Goal: Task Accomplishment & Management: Complete application form

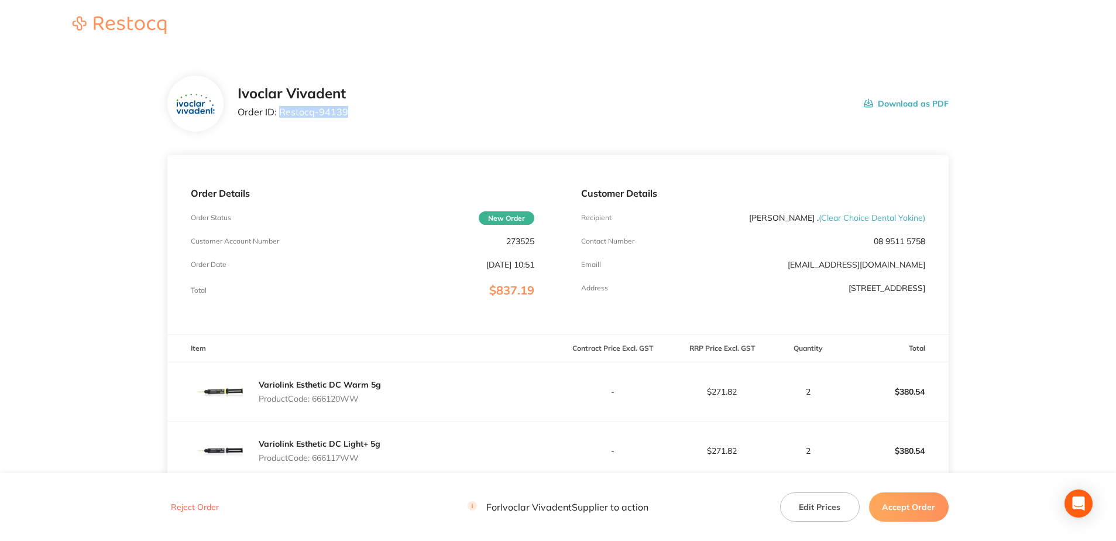
drag, startPoint x: 279, startPoint y: 112, endPoint x: 345, endPoint y: 109, distance: 65.6
click at [345, 109] on p "Order ID: Restocq- 94139" at bounding box center [293, 111] width 111 height 11
copy p "Restocq- 94139"
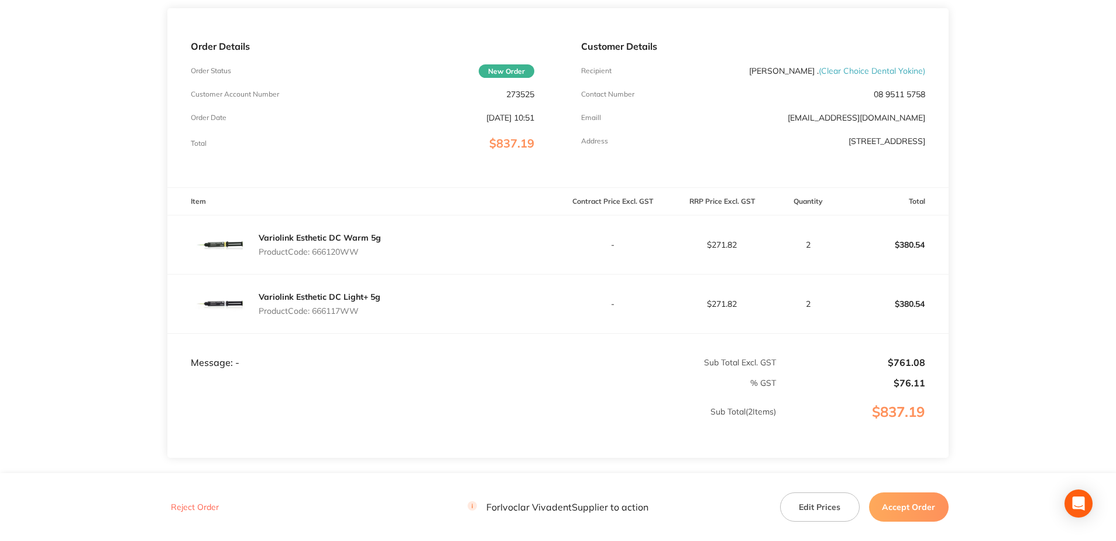
scroll to position [225, 0]
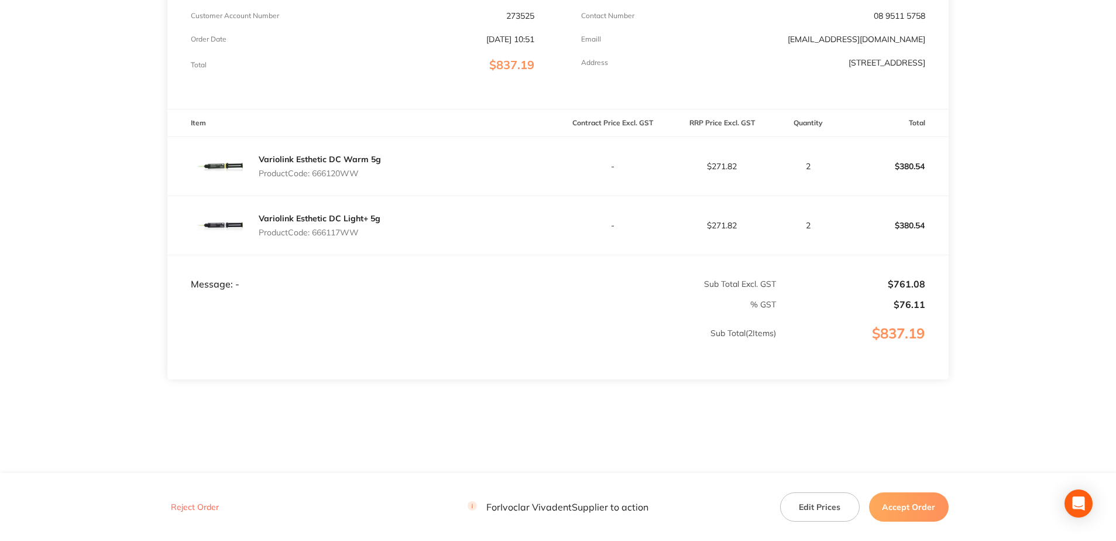
click at [338, 175] on p "Product Code: 666120WW" at bounding box center [320, 173] width 122 height 9
copy p "666120WW"
click at [351, 238] on div "Variolink Esthetic DC Light+ 5g Product Code: 666117WW" at bounding box center [320, 225] width 122 height 33
click at [349, 233] on p "Product Code: 666117WW" at bounding box center [320, 232] width 122 height 9
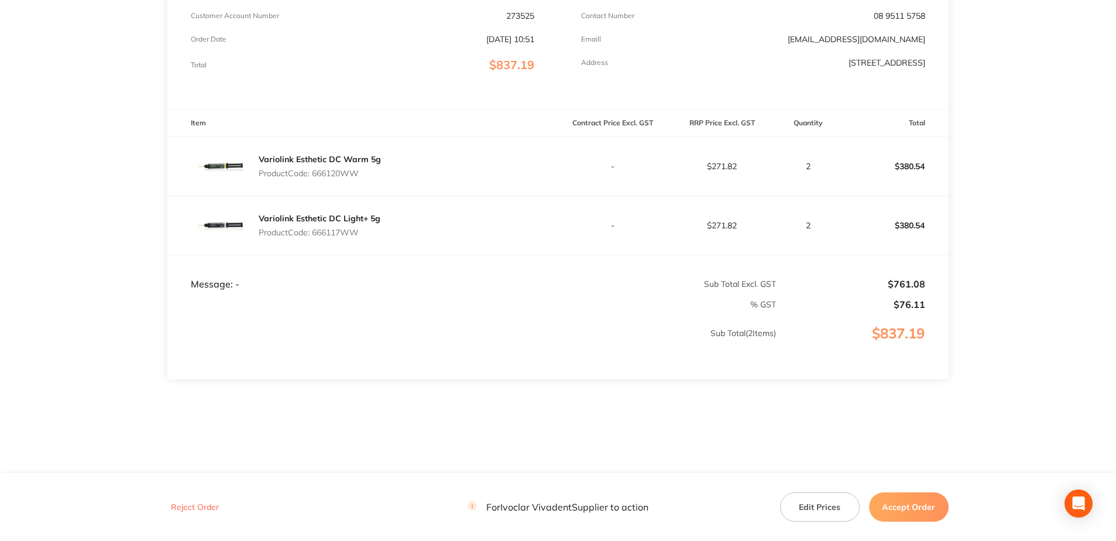
click at [349, 233] on p "Product Code: 666117WW" at bounding box center [320, 232] width 122 height 9
copy p "666117WW"
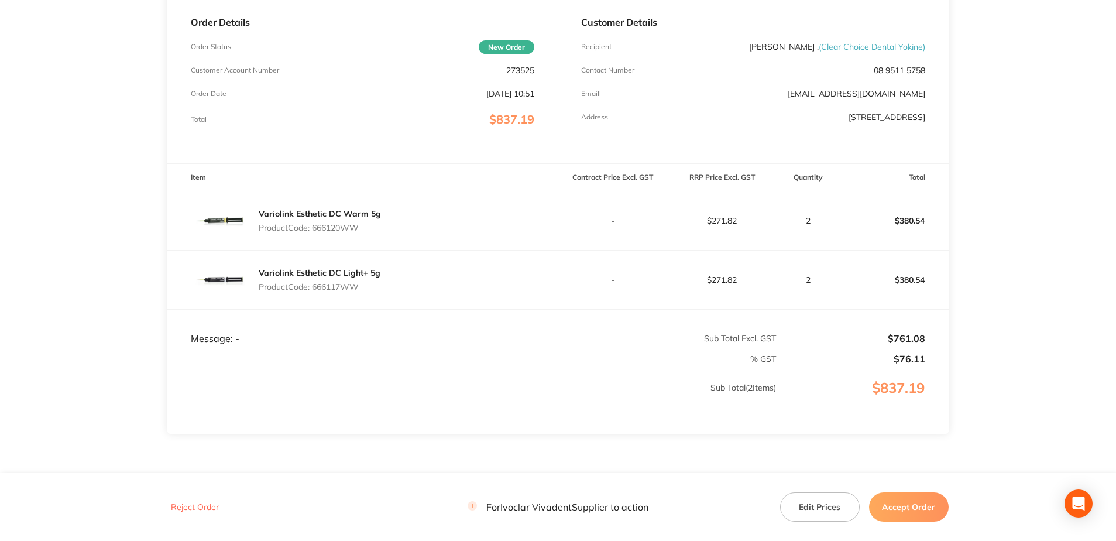
scroll to position [176, 0]
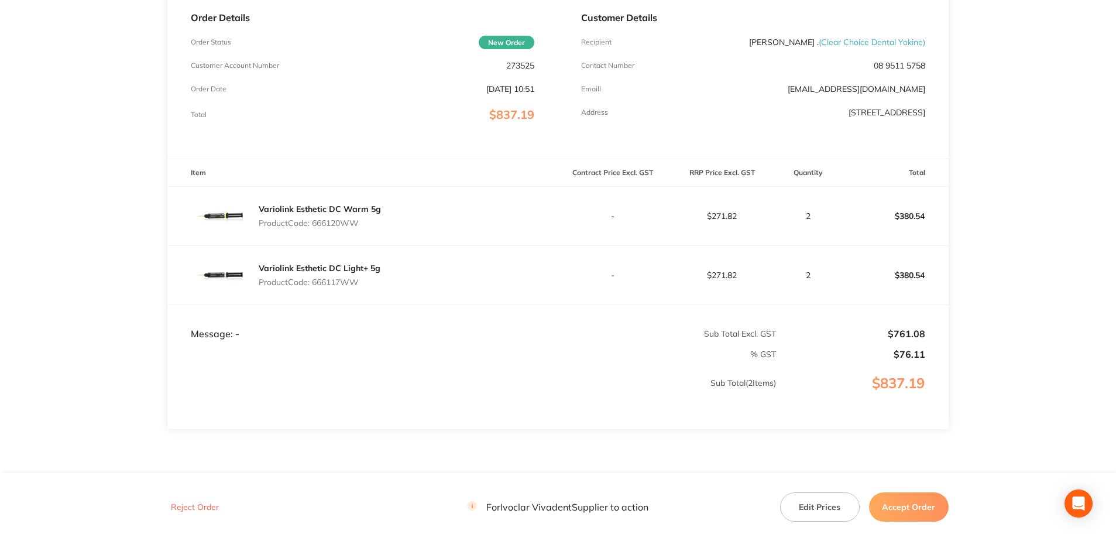
click at [916, 509] on button "Accept Order" at bounding box center [909, 506] width 80 height 29
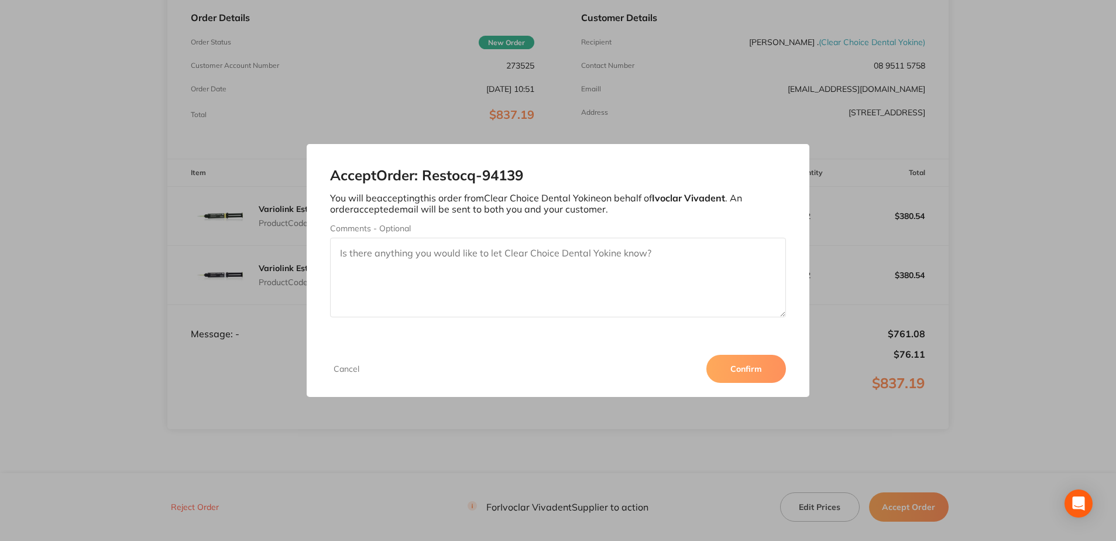
click at [771, 376] on button "Confirm" at bounding box center [746, 369] width 80 height 28
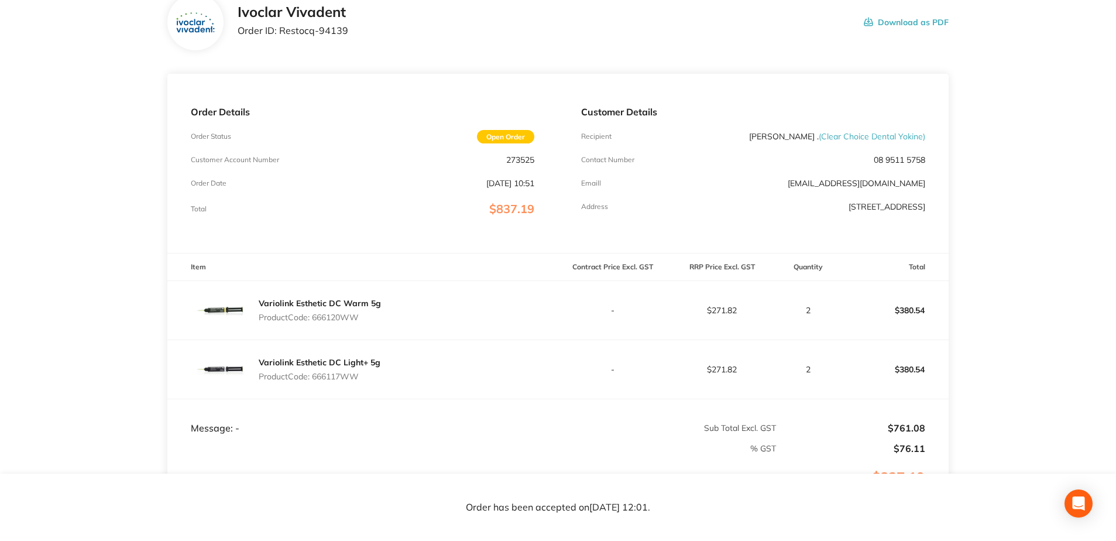
scroll to position [0, 0]
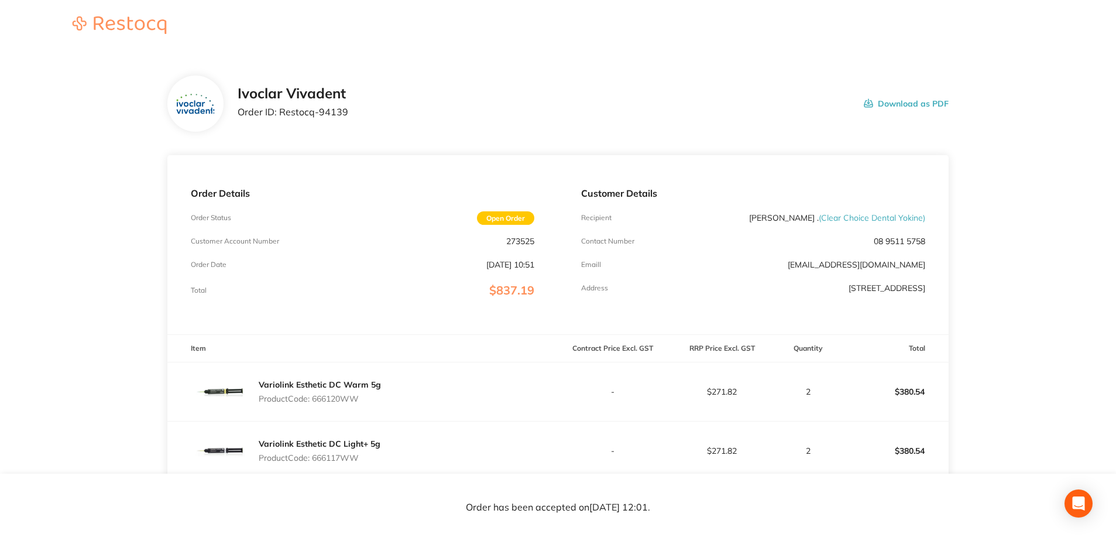
click at [308, 272] on div "Order Details Order Status Open Order Customer Account Number 273525 Order Date…" at bounding box center [362, 244] width 390 height 179
